Goal: Task Accomplishment & Management: Manage account settings

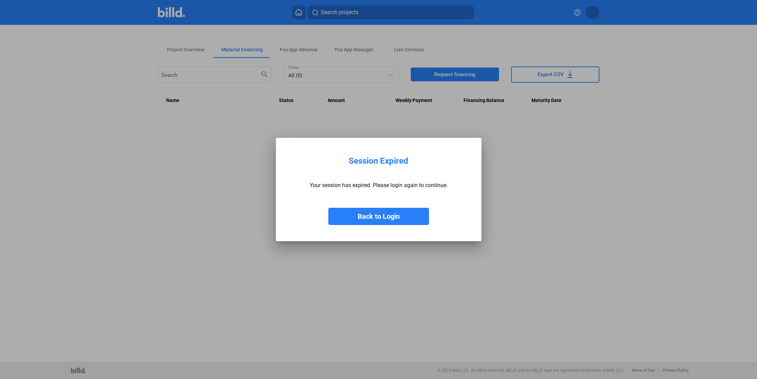
click at [401, 215] on button "Back to Login" at bounding box center [378, 216] width 101 height 17
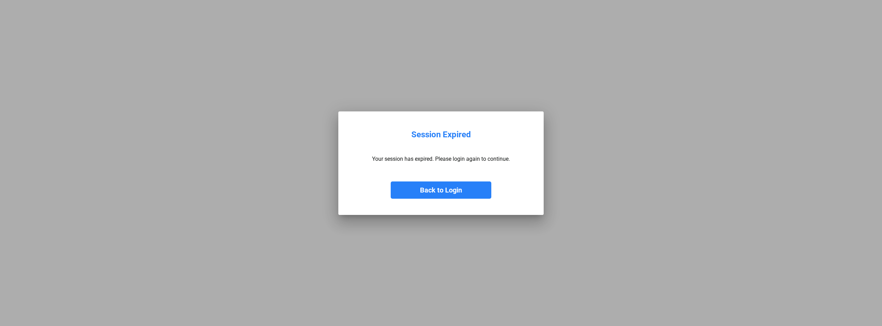
click at [451, 182] on button "Back to Login" at bounding box center [441, 189] width 101 height 17
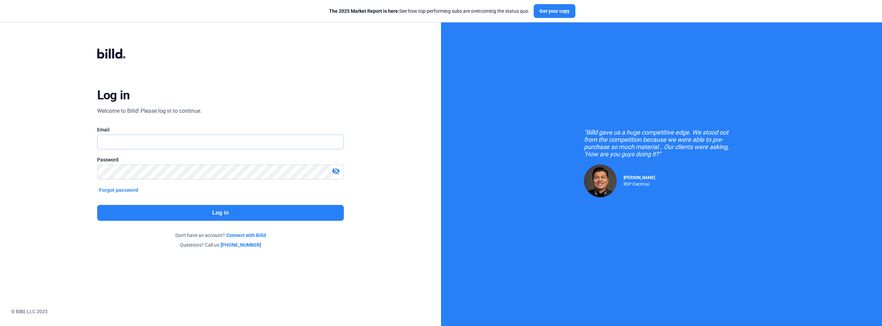
click at [224, 139] on input "text" at bounding box center [217, 142] width 239 height 14
type input "[PERSON_NAME][EMAIL_ADDRESS][DOMAIN_NAME]"
click at [292, 214] on button "Log in" at bounding box center [220, 213] width 247 height 16
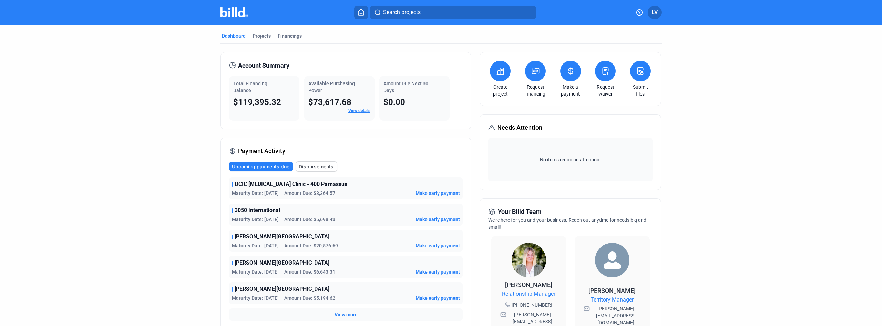
click at [352, 313] on span "View more" at bounding box center [346, 314] width 23 height 7
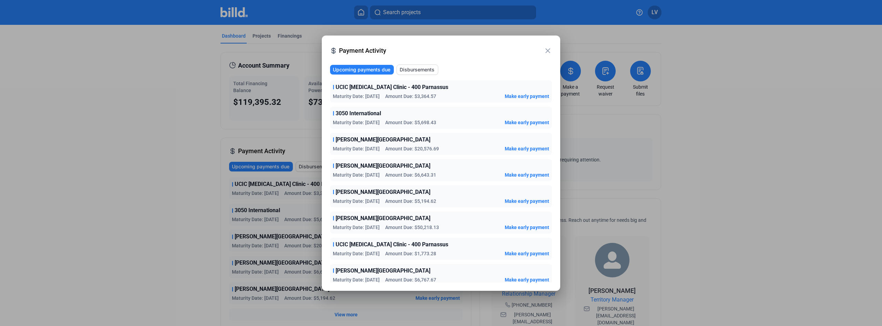
click at [287, 128] on div at bounding box center [441, 163] width 882 height 326
click at [544, 49] on mat-icon "close" at bounding box center [548, 51] width 8 height 8
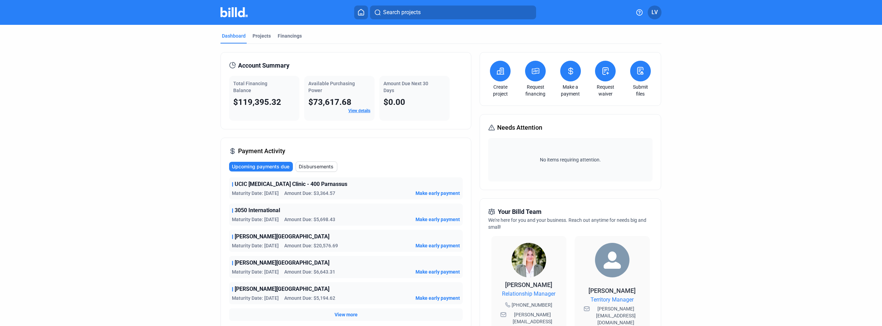
click at [547, 49] on div "Account Summary Total Financing Balance $119,395.32 Available Purchasing Power …" at bounding box center [441, 269] width 441 height 451
click at [256, 35] on div "Projects" at bounding box center [262, 35] width 18 height 7
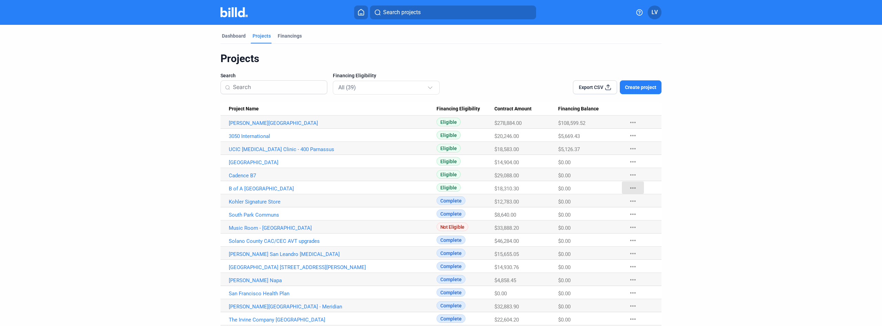
click at [632, 187] on mat-icon "more_horiz" at bounding box center [633, 188] width 8 height 8
click at [637, 239] on button "Mark Project Complete" at bounding box center [669, 235] width 97 height 17
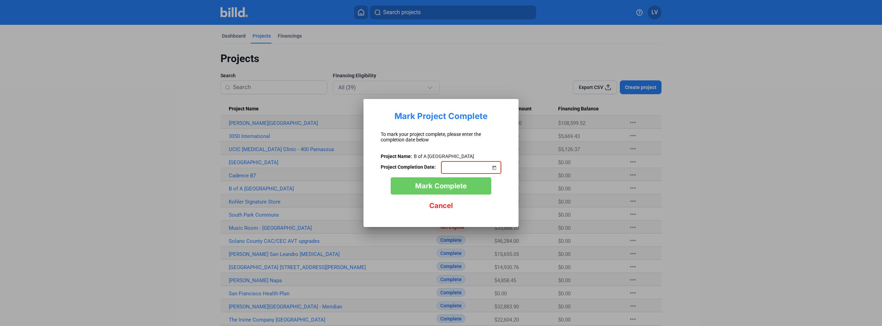
click at [496, 166] on span "Open calendar" at bounding box center [494, 163] width 17 height 17
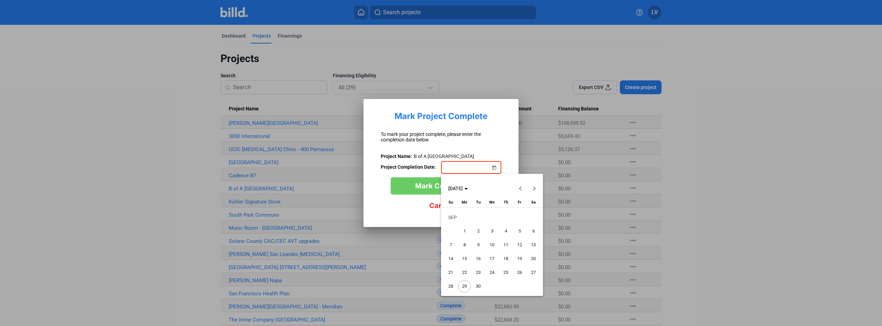
click at [522, 187] on button "Previous month" at bounding box center [521, 188] width 14 height 14
click at [540, 102] on div at bounding box center [441, 163] width 882 height 326
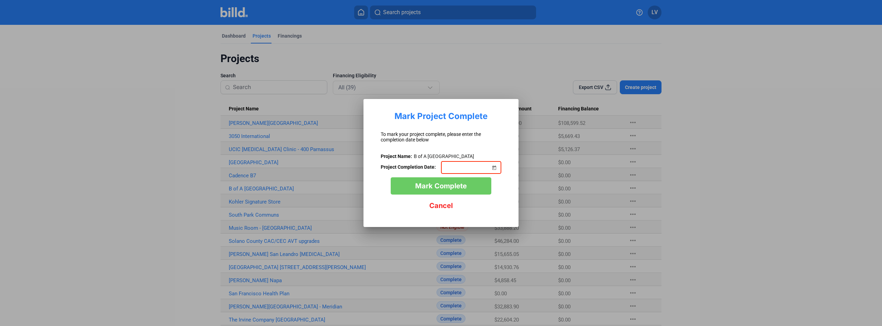
click at [495, 170] on span "Open calendar" at bounding box center [494, 163] width 17 height 17
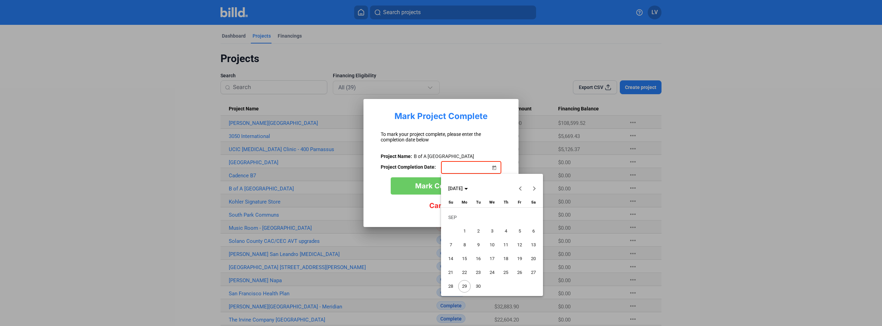
click at [468, 188] on polygon "Choose month and year" at bounding box center [466, 189] width 3 height 2
click at [483, 237] on span "2025" at bounding box center [480, 237] width 22 height 12
click at [455, 234] on span "MAY" at bounding box center [456, 237] width 22 height 12
click at [481, 246] on span "13" at bounding box center [478, 245] width 12 height 12
type input "05/13/2025"
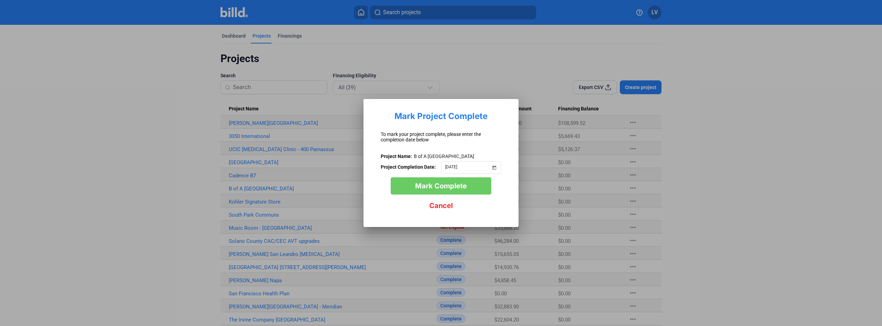
click at [467, 181] on button "Mark Complete" at bounding box center [441, 185] width 101 height 17
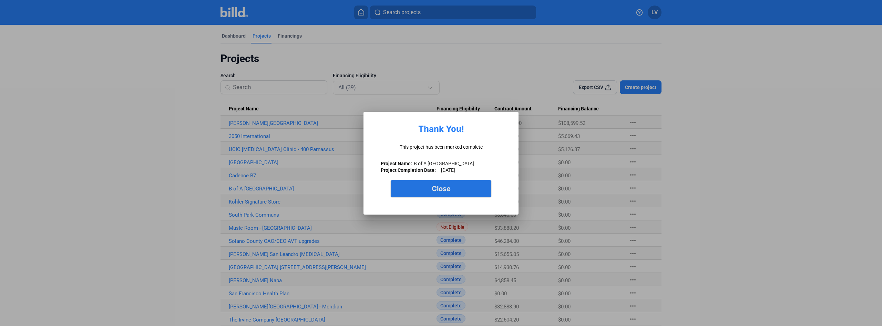
click at [452, 189] on button "Close" at bounding box center [441, 188] width 101 height 17
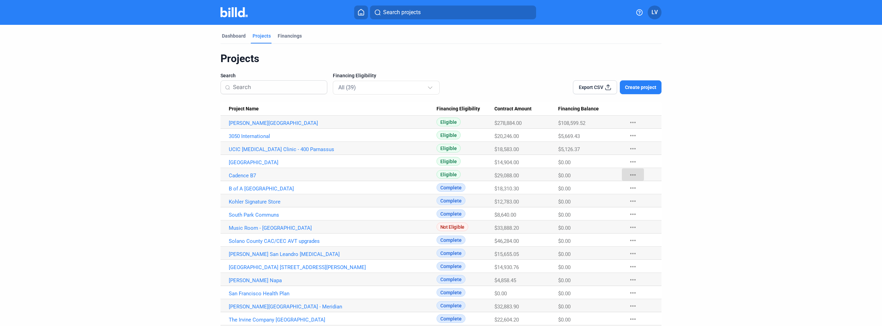
click at [630, 172] on mat-icon "more_horiz" at bounding box center [633, 175] width 8 height 8
click at [271, 124] on div at bounding box center [441, 163] width 882 height 326
click at [270, 126] on Name "Kaiser Fremont Medical Center" at bounding box center [329, 121] width 216 height 13
click at [253, 121] on link "Kaiser Fremont Medical Center" at bounding box center [333, 123] width 208 height 6
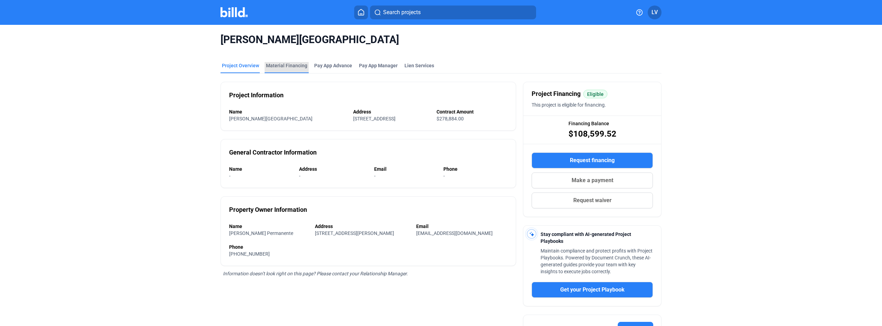
click at [289, 69] on div "Material Financing" at bounding box center [287, 67] width 44 height 11
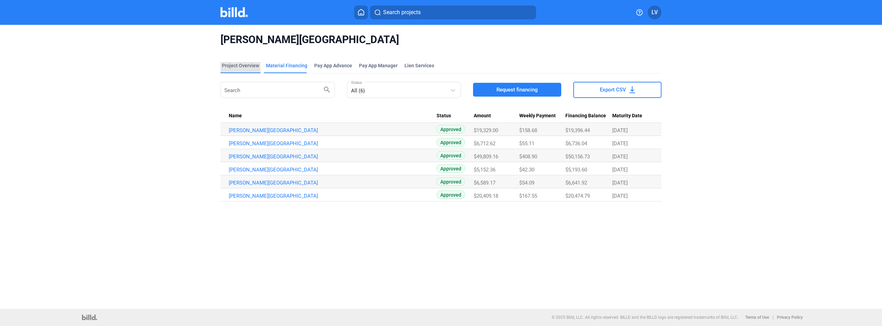
click at [242, 68] on div "Project Overview" at bounding box center [240, 65] width 37 height 7
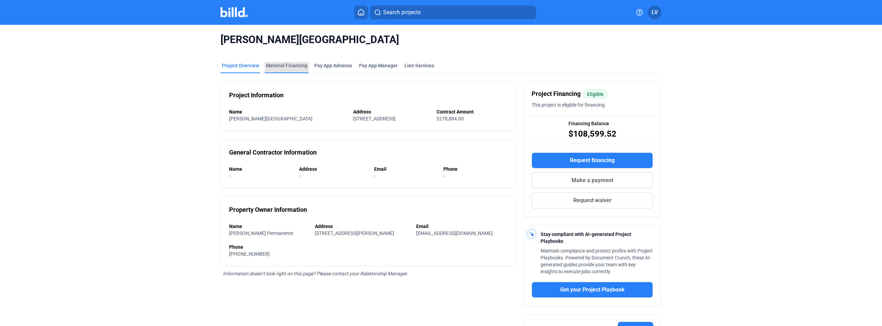
click at [296, 67] on div "Material Financing" at bounding box center [286, 65] width 41 height 7
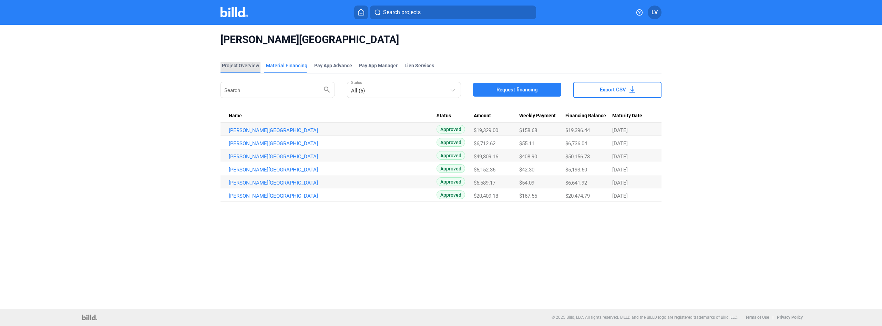
click at [235, 65] on div "Project Overview" at bounding box center [240, 65] width 37 height 7
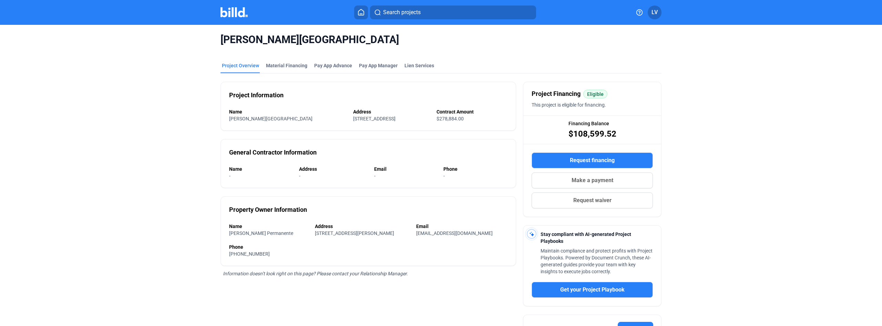
click at [234, 10] on img at bounding box center [234, 12] width 27 height 10
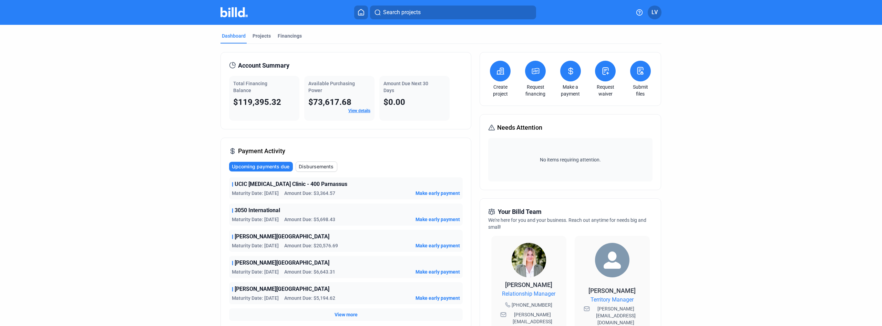
click at [253, 185] on span "UCIC MRI Clinic - 400 Parnassus" at bounding box center [291, 184] width 113 height 8
click at [242, 196] on span "Maturity Date: 12/11/25" at bounding box center [255, 193] width 47 height 7
click at [287, 195] on span "Amount Due: $3,364.57" at bounding box center [309, 193] width 51 height 7
click at [391, 200] on div "UCIC MRI Clinic - 400 Parnassus Maturity Date: 12/11/25 Amount Due: $3,364.57 M…" at bounding box center [346, 248] width 234 height 143
click at [255, 185] on span "UCIC MRI Clinic - 400 Parnassus" at bounding box center [291, 184] width 113 height 8
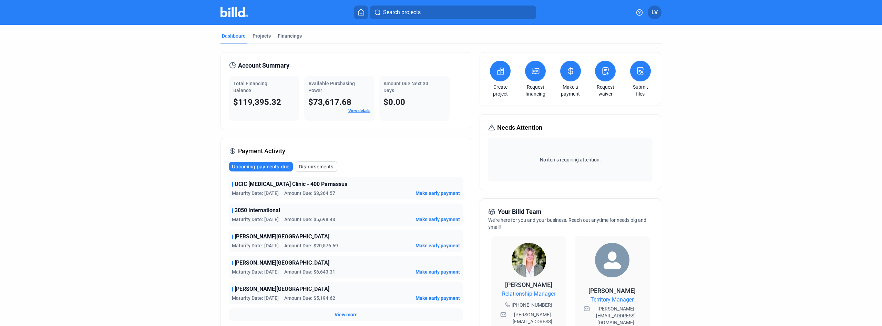
click at [254, 188] on span "UCIC MRI Clinic - 400 Parnassus" at bounding box center [291, 184] width 113 height 8
click at [332, 188] on div "UCIC MRI Clinic - 400 Parnassus" at bounding box center [346, 184] width 228 height 8
click at [352, 109] on link "View details" at bounding box center [359, 110] width 22 height 5
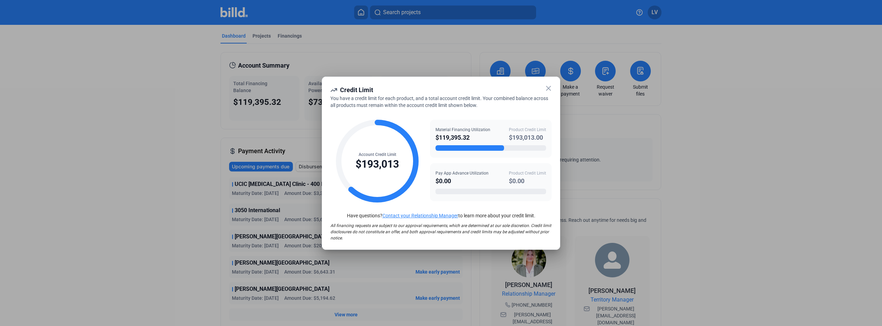
click at [550, 90] on icon at bounding box center [549, 88] width 4 height 4
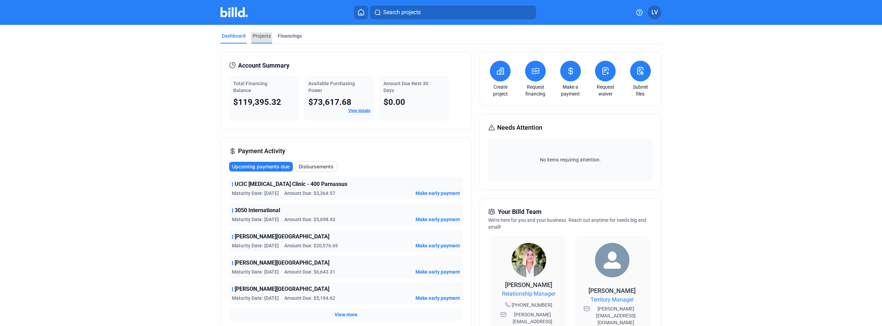
click at [268, 37] on div "Projects" at bounding box center [262, 35] width 18 height 7
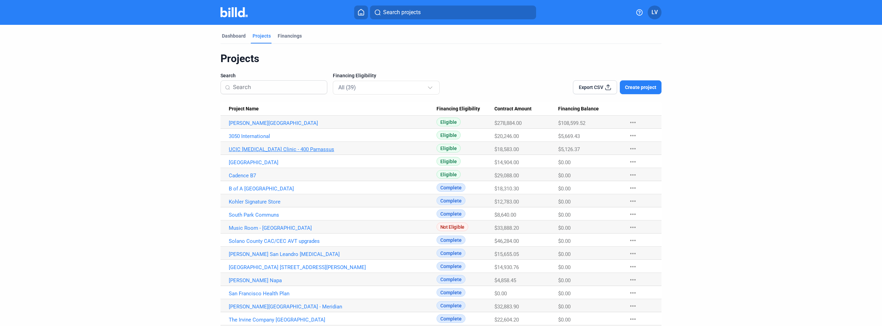
click at [281, 147] on link "UCIC MRI Clinic - 400 Parnassus" at bounding box center [333, 149] width 208 height 6
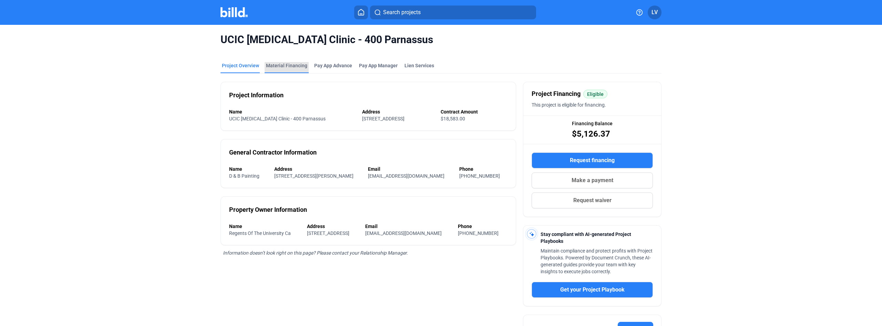
click at [295, 69] on div "Material Financing" at bounding box center [287, 67] width 44 height 11
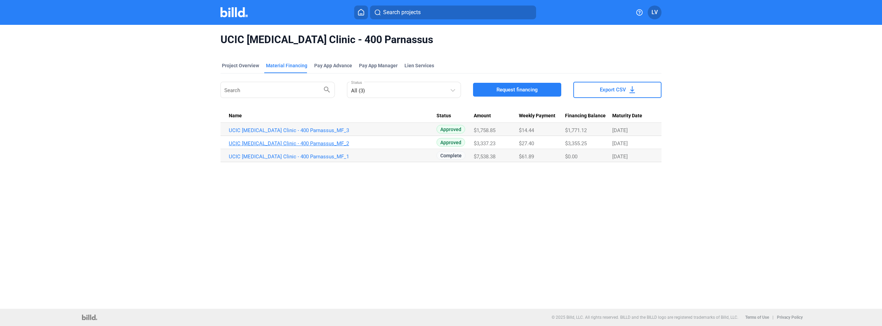
click at [300, 140] on link "UCIC MRI Clinic - 400 Parnassus_MF_2" at bounding box center [333, 143] width 208 height 6
